Goal: Browse casually

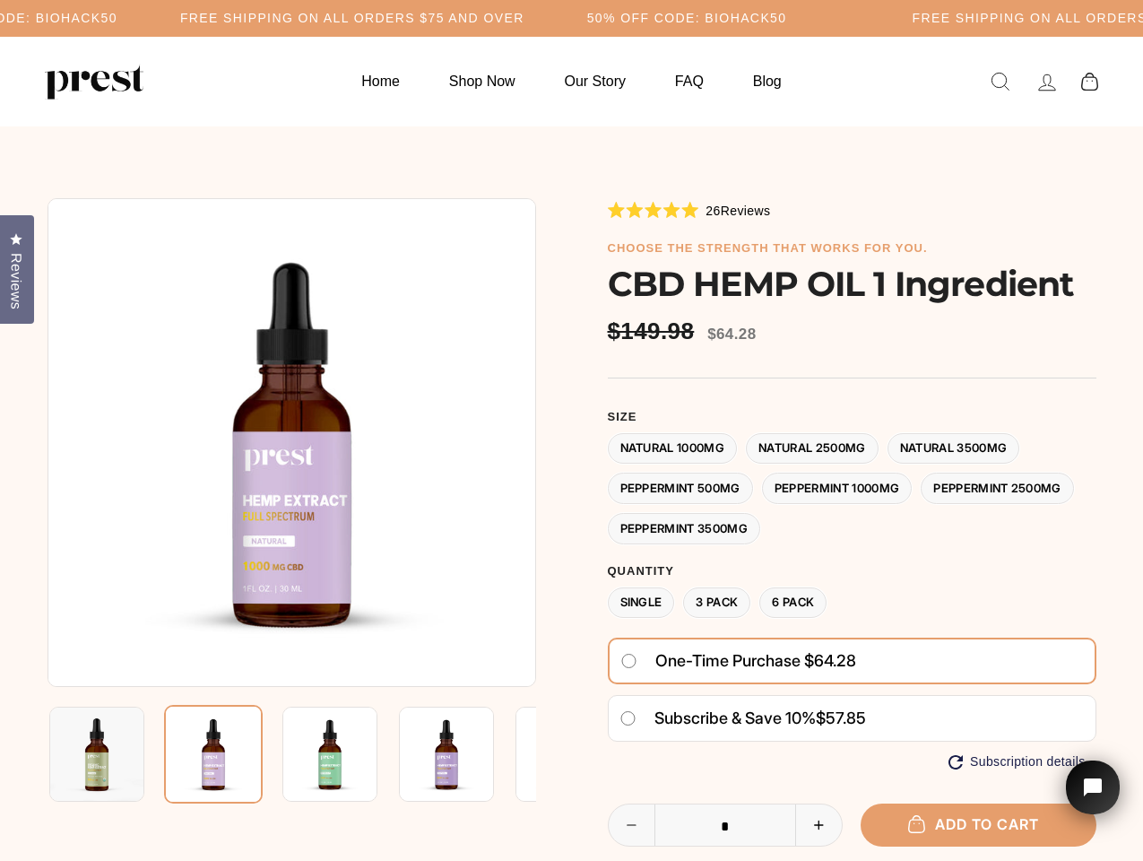
click at [571, 430] on div at bounding box center [572, 644] width 1049 height 892
click at [525, 18] on h5 "Free Shipping on all orders $75 and over" at bounding box center [352, 18] width 344 height 15
click at [291, 442] on img at bounding box center [292, 442] width 489 height 489
click at [291, 754] on img at bounding box center [329, 754] width 95 height 95
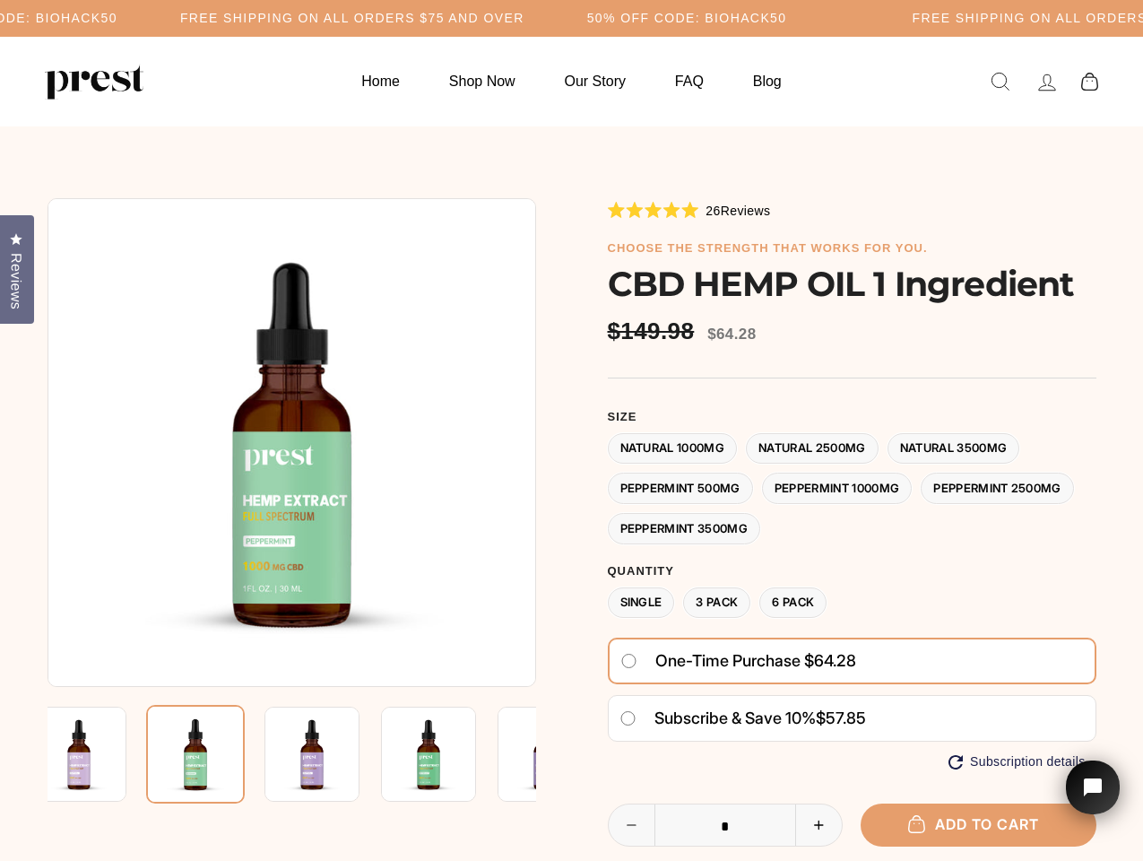
click at [97, 754] on img at bounding box center [78, 754] width 95 height 95
click at [213, 754] on img at bounding box center [195, 754] width 99 height 99
click at [330, 754] on img at bounding box center [312, 754] width 95 height 95
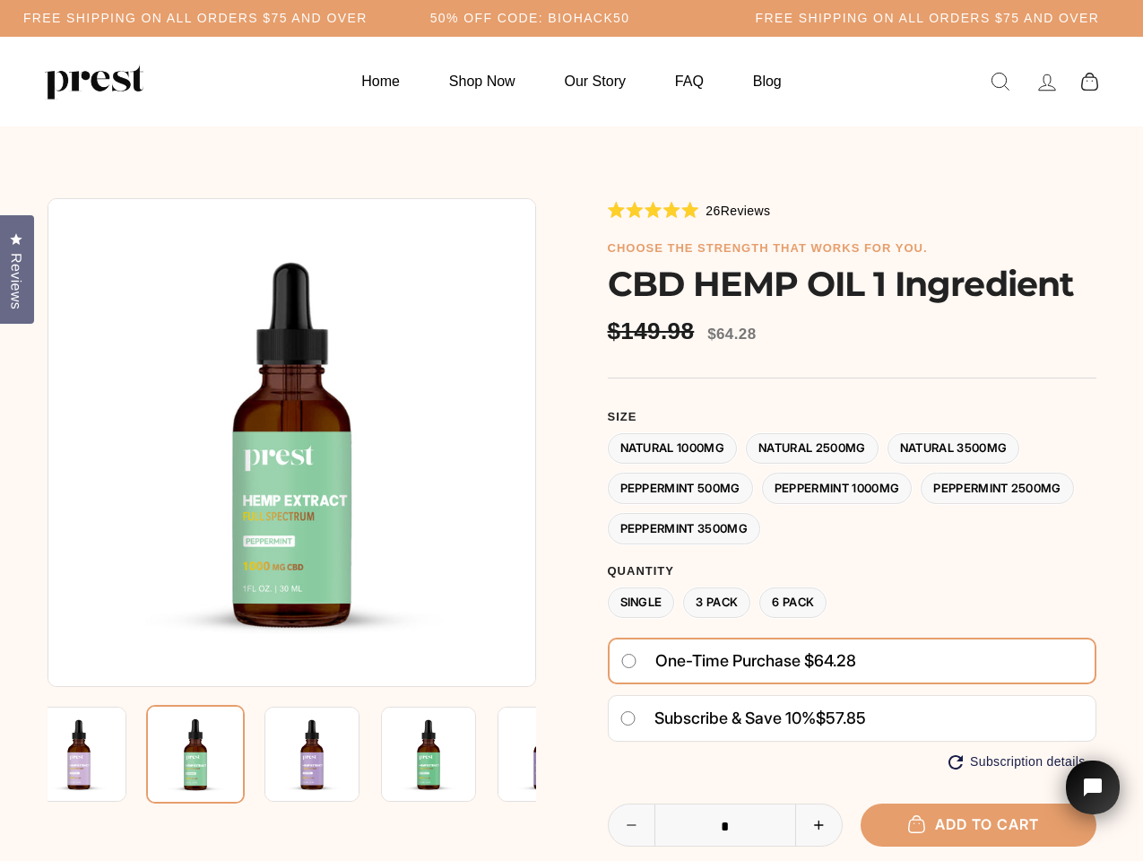
click at [330, 754] on img at bounding box center [312, 754] width 95 height 95
